Goal: Register for event/course

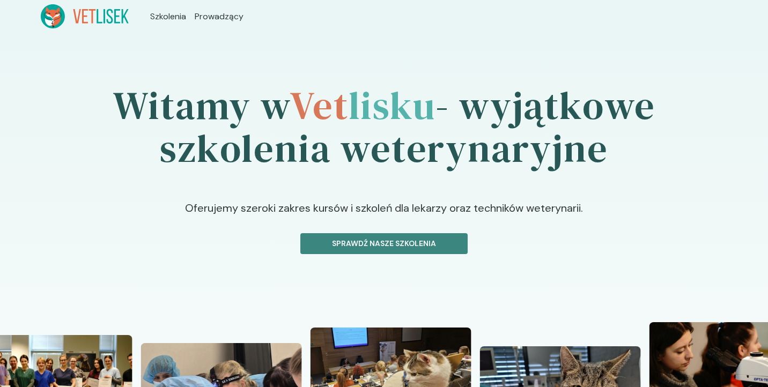
click at [416, 248] on p "Sprawdź nasze szkolenia" at bounding box center [384, 243] width 149 height 11
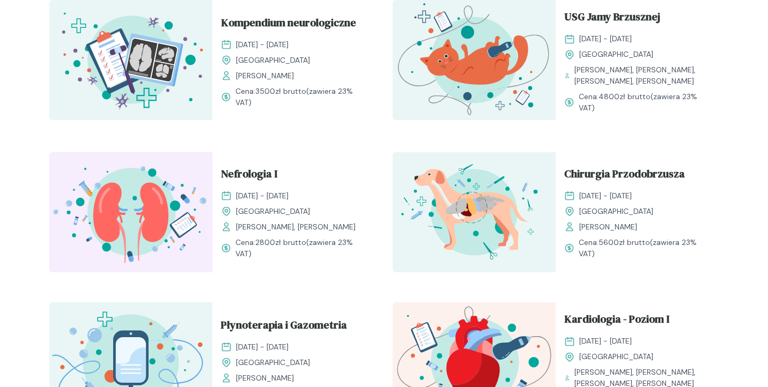
scroll to position [704, 0]
click at [610, 179] on span "Chirurgia Przodobrzusza" at bounding box center [624, 175] width 121 height 20
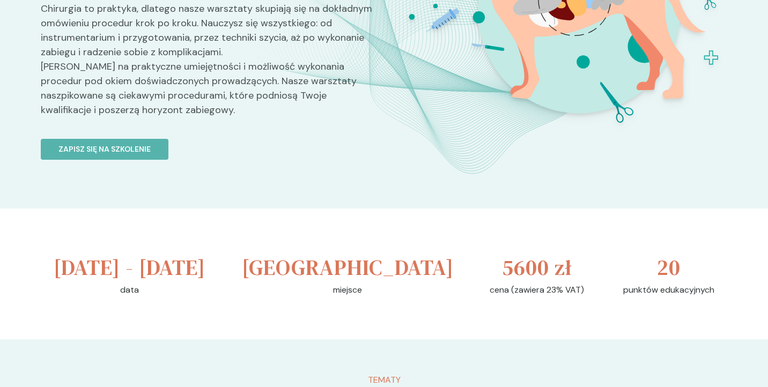
scroll to position [232, 0]
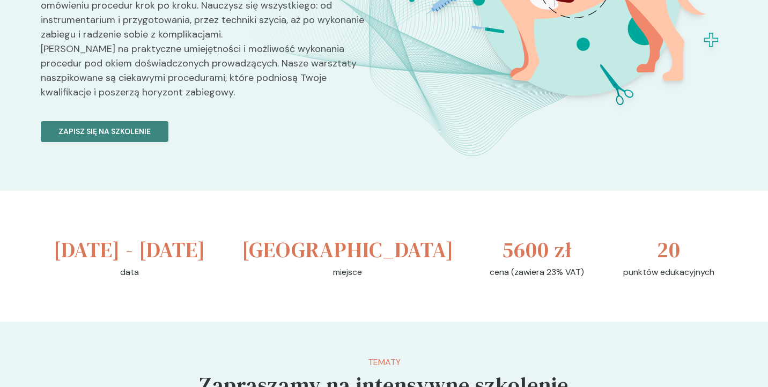
click at [154, 142] on button "Zapisz się na szkolenie" at bounding box center [105, 131] width 128 height 21
